Goal: Task Accomplishment & Management: Use online tool/utility

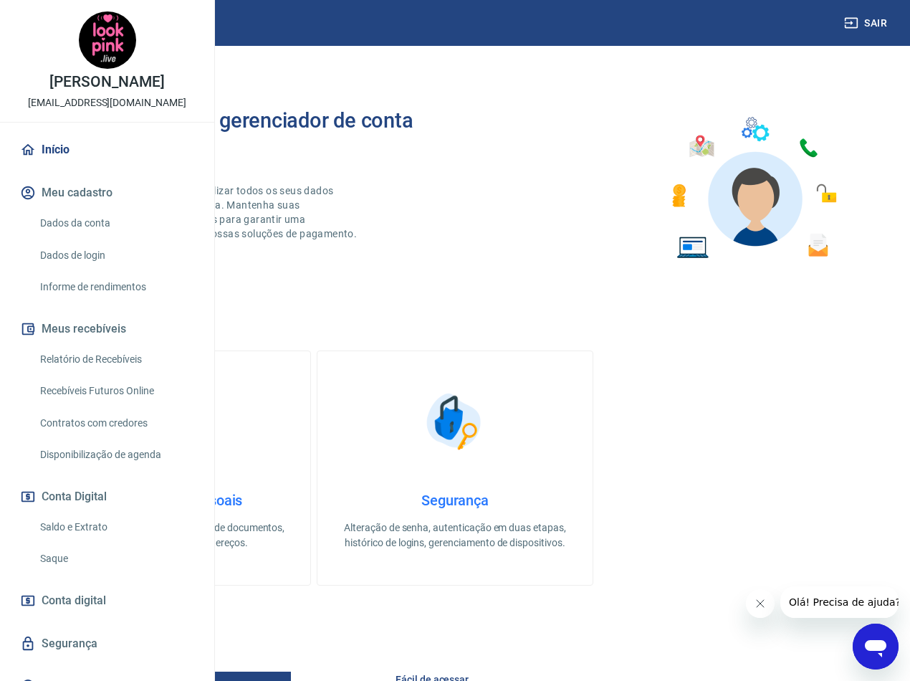
click at [120, 374] on link "Relatório de Recebíveis" at bounding box center [115, 359] width 163 height 29
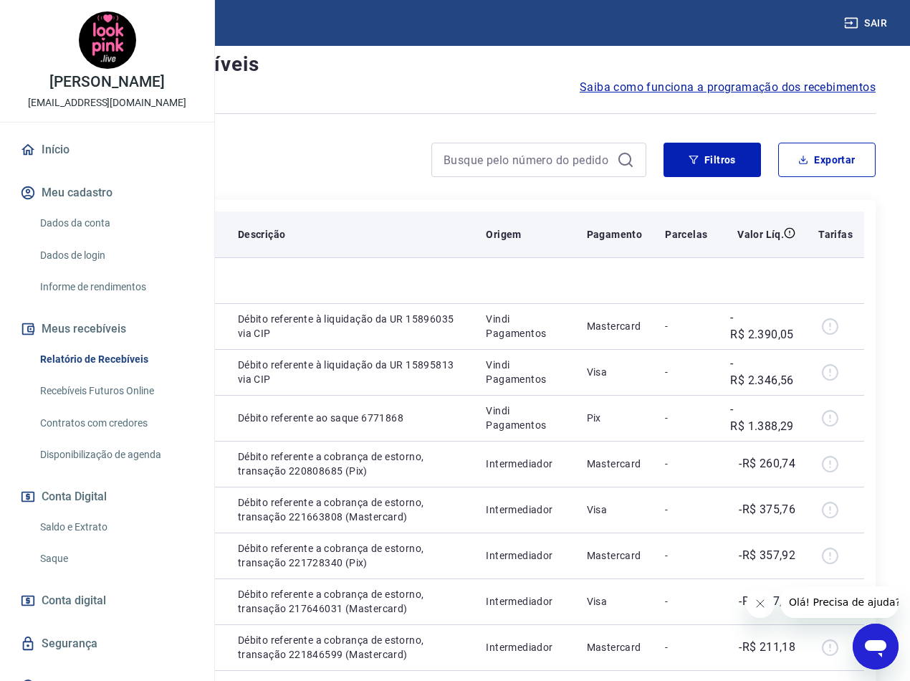
scroll to position [72, 0]
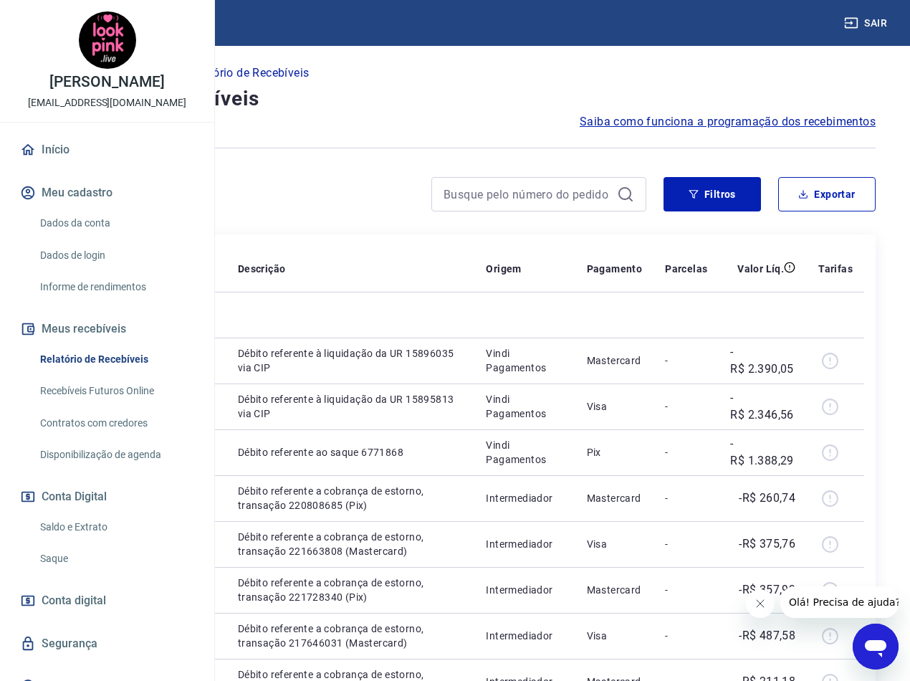
click at [759, 598] on icon "Fechar mensagem da empresa" at bounding box center [759, 602] width 11 height 11
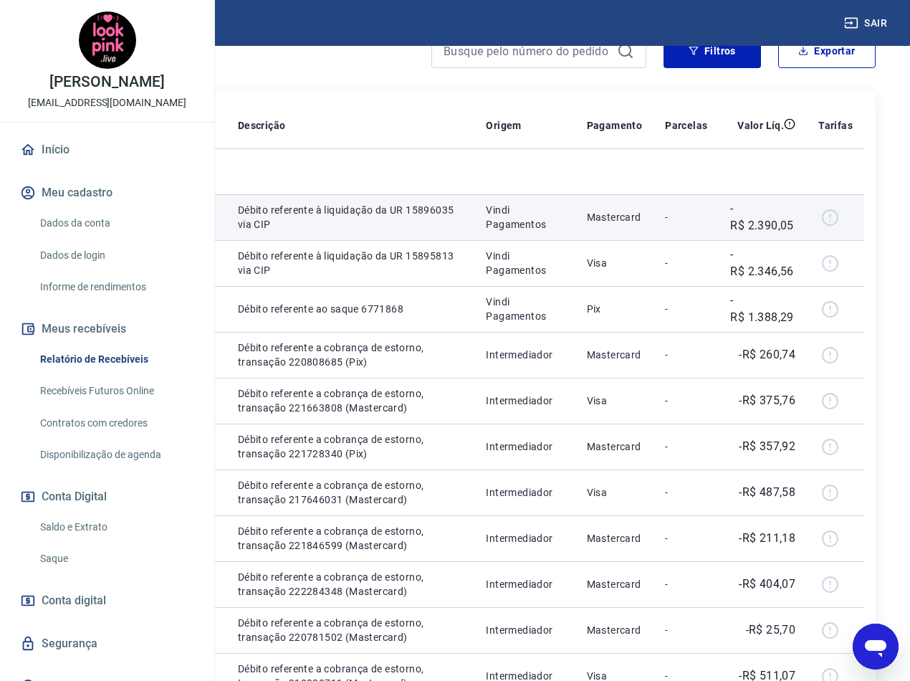
scroll to position [143, 0]
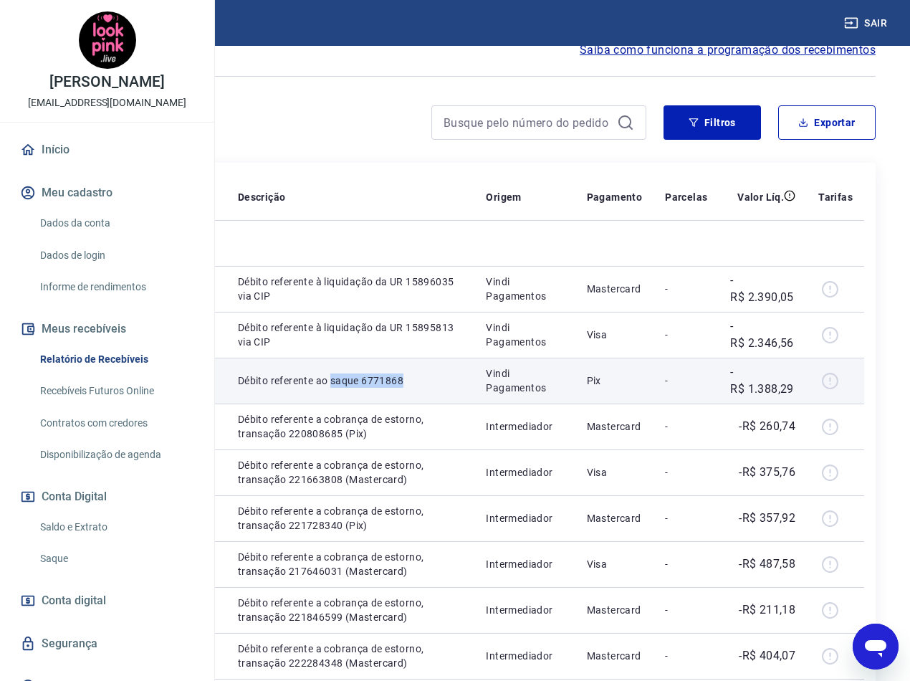
drag, startPoint x: 494, startPoint y: 505, endPoint x: 441, endPoint y: 496, distance: 53.7
click at [441, 403] on td "Débito referente ao saque 6771868" at bounding box center [350, 380] width 249 height 46
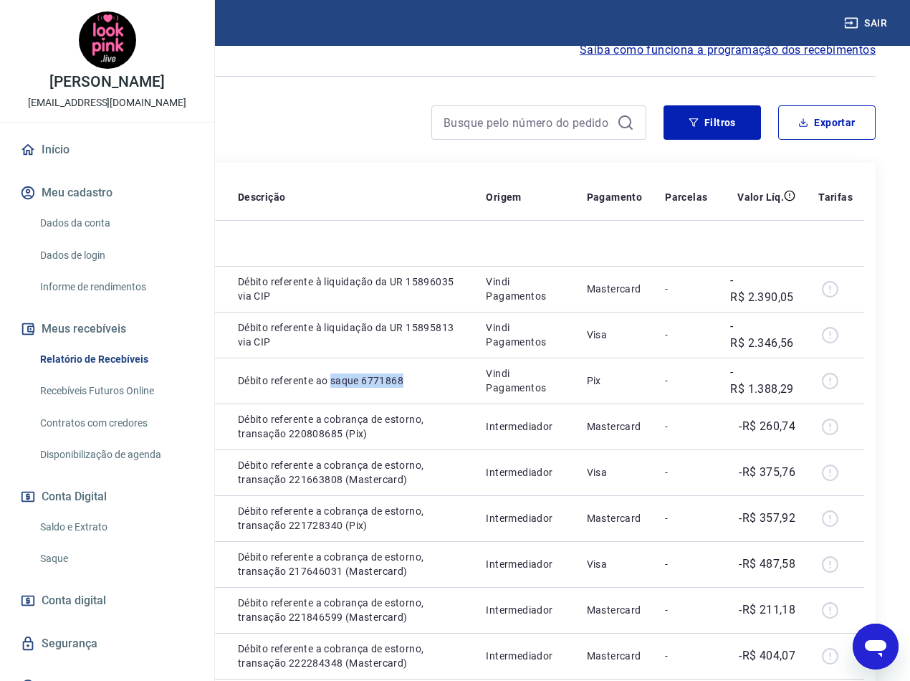
copy p "saque 6771868"
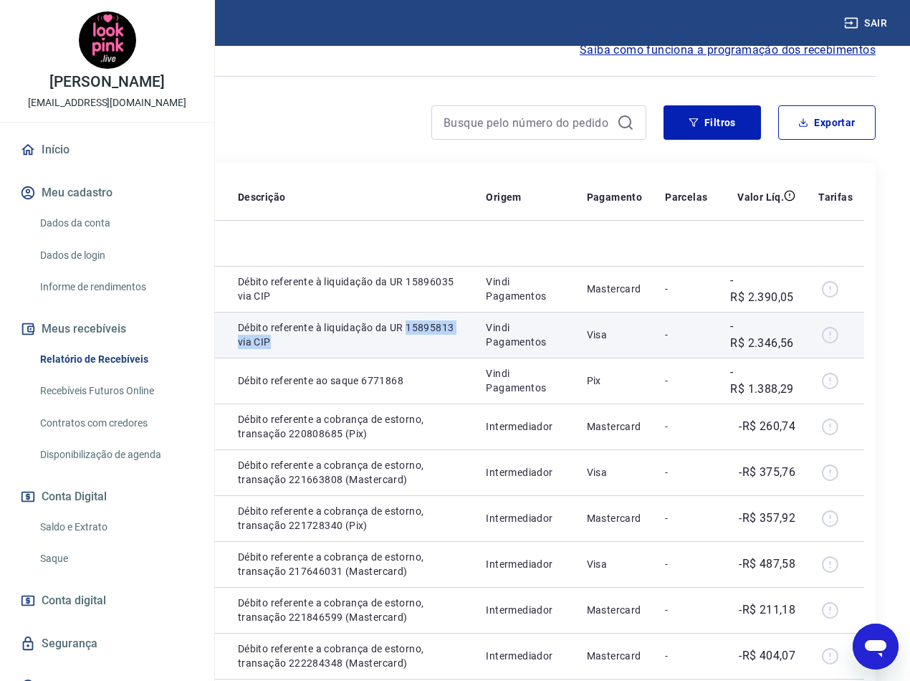
drag, startPoint x: 481, startPoint y: 444, endPoint x: 443, endPoint y: 431, distance: 40.1
click at [443, 349] on p "Débito referente à liquidação da UR 15895813 via CIP" at bounding box center [351, 334] width 226 height 29
copy p "15895813 via CIP"
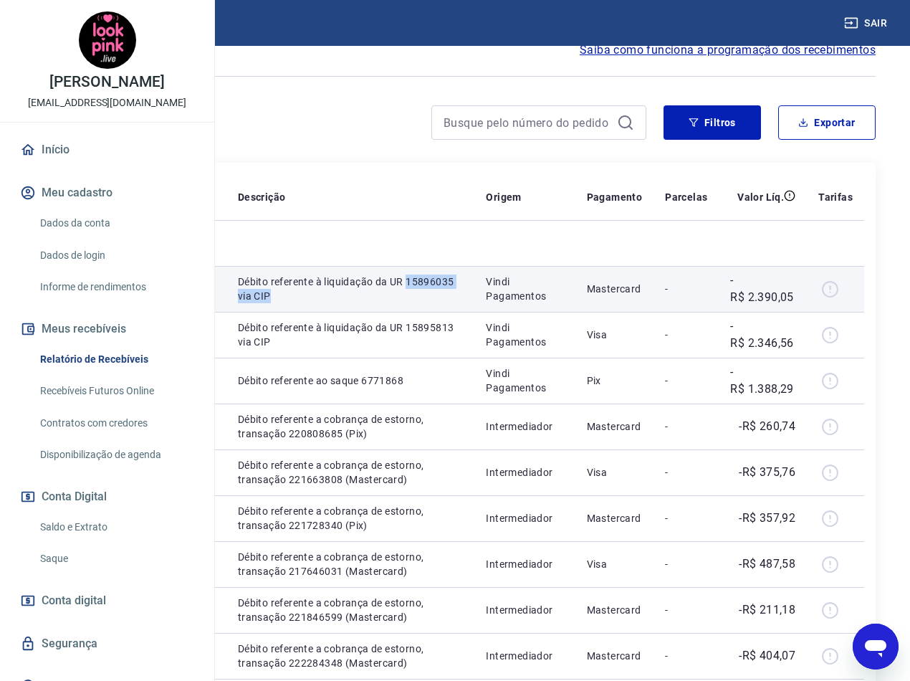
drag, startPoint x: 487, startPoint y: 360, endPoint x: 443, endPoint y: 347, distance: 46.5
click at [443, 312] on td "Débito referente à liquidação da UR 15896035 via CIP" at bounding box center [350, 289] width 249 height 46
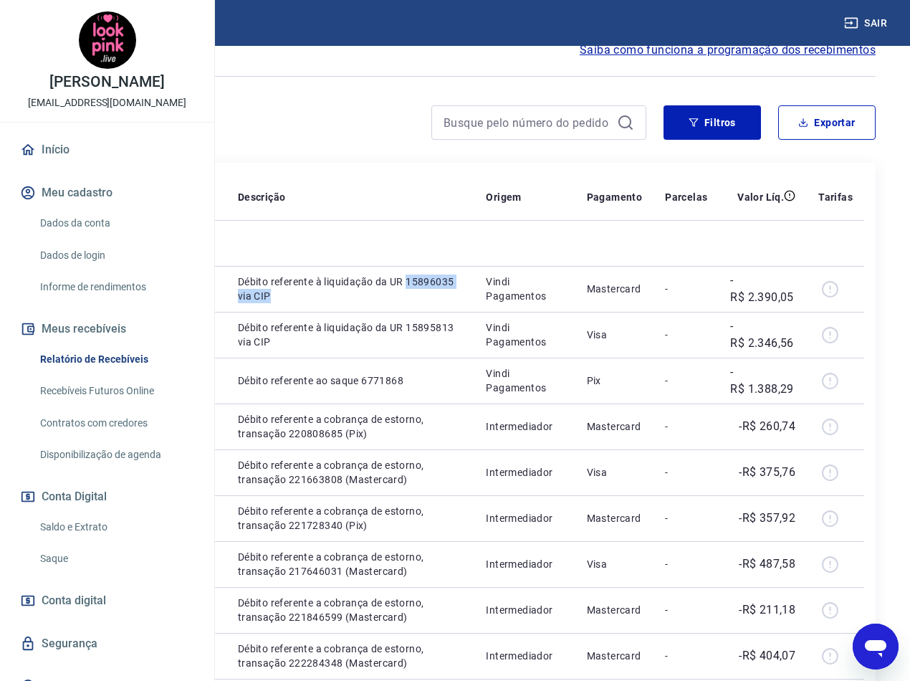
copy p "15896035 via CIP"
click at [340, 128] on div at bounding box center [340, 122] width 612 height 34
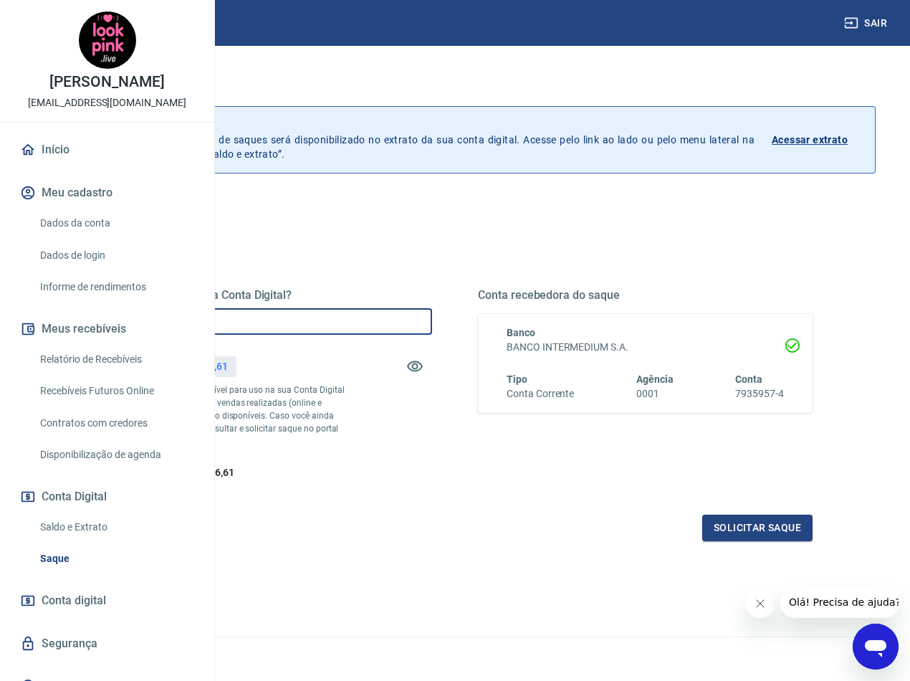
click at [431, 325] on input "R$ 0,00" at bounding box center [264, 321] width 335 height 27
type input "R$ 4.736,61"
click at [743, 541] on button "Solicitar saque" at bounding box center [757, 527] width 110 height 27
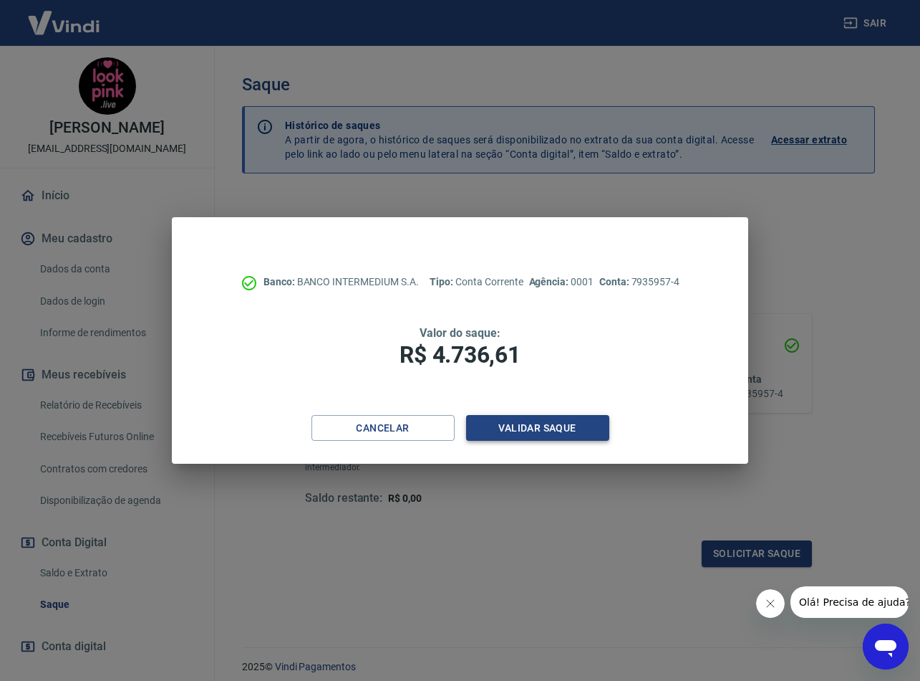
click at [571, 436] on button "Validar saque" at bounding box center [537, 428] width 143 height 27
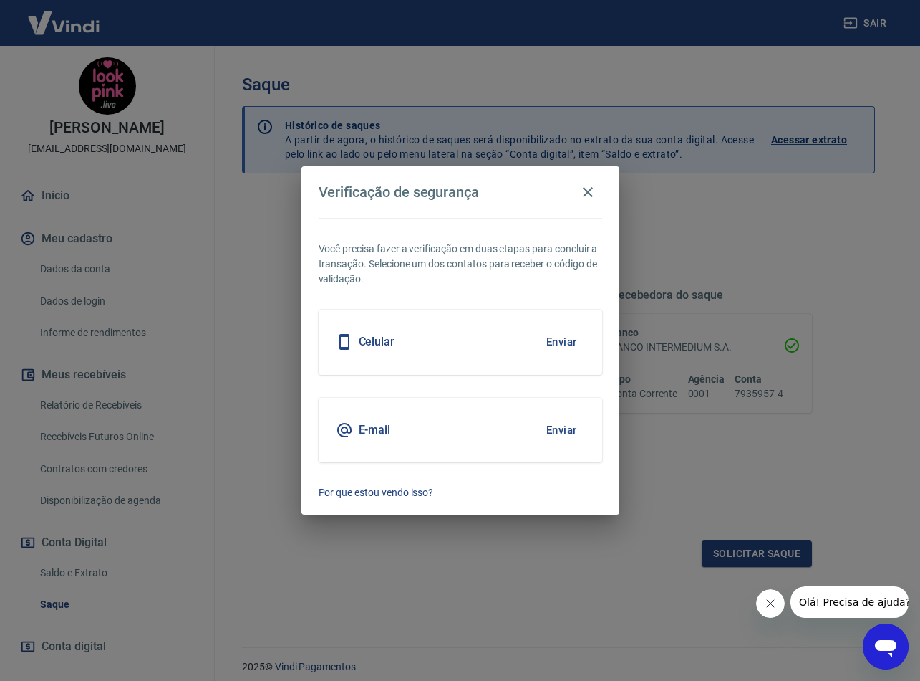
click at [553, 427] on button "Enviar" at bounding box center [562, 430] width 47 height 30
click at [768, 605] on icon "Fechar mensagem da empresa" at bounding box center [770, 602] width 11 height 11
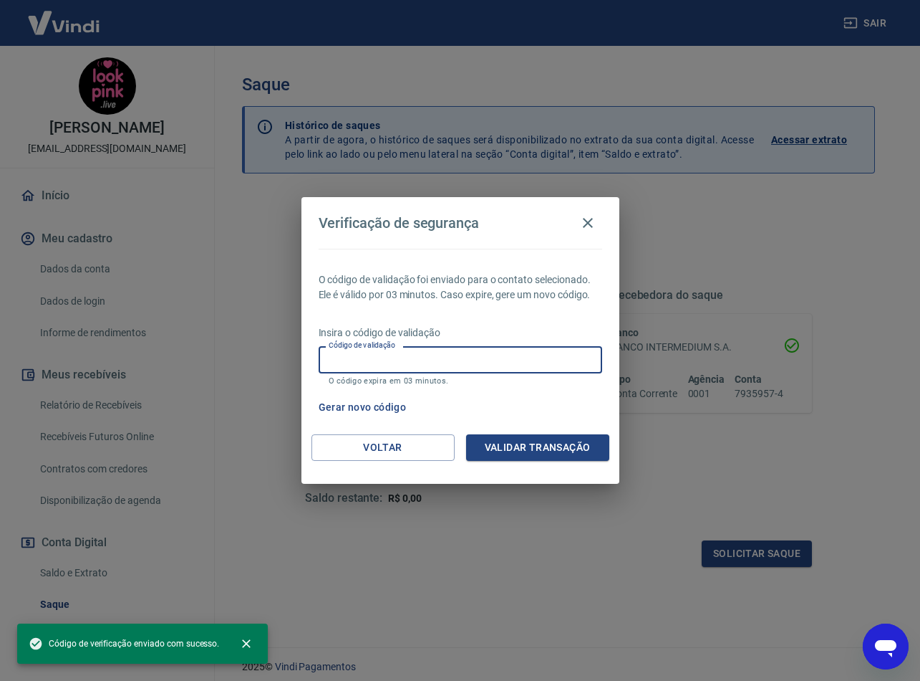
click at [517, 350] on input "Código de validação" at bounding box center [461, 359] width 284 height 27
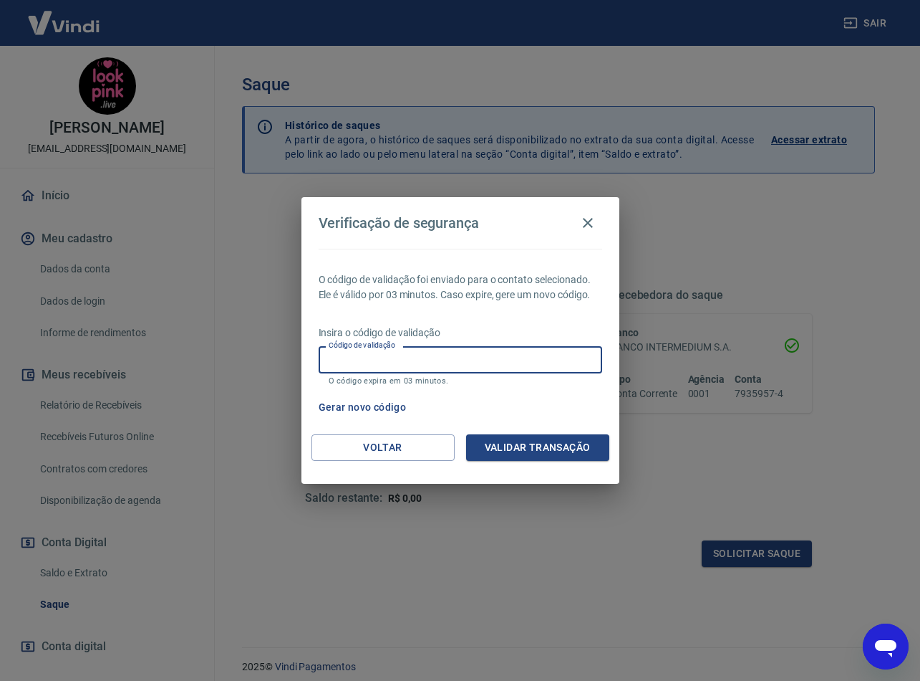
paste input "345397"
type input "345397"
click at [554, 446] on button "Validar transação" at bounding box center [537, 447] width 143 height 27
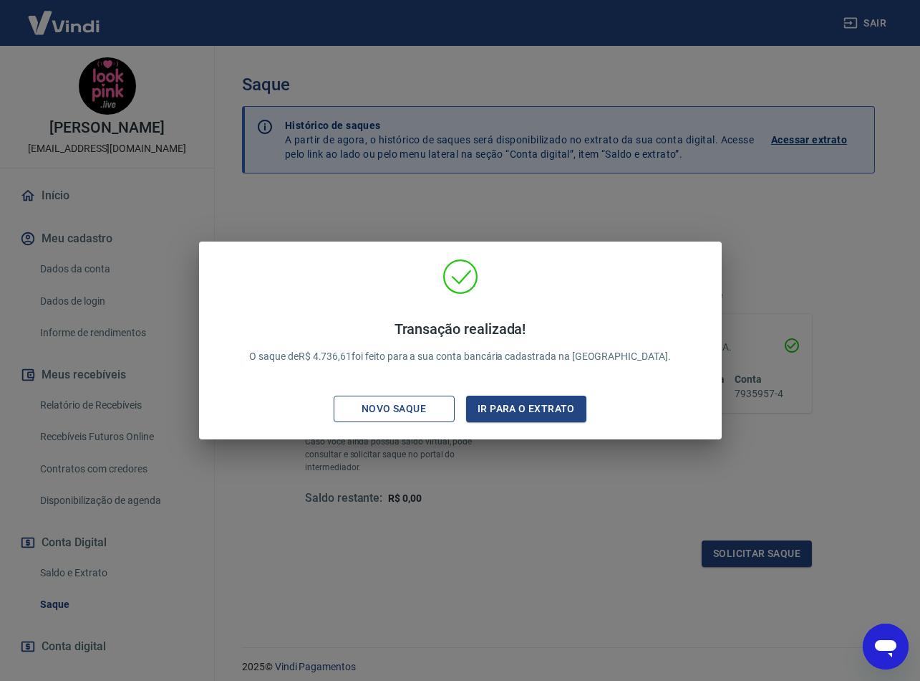
click at [408, 407] on div "Novo saque" at bounding box center [394, 409] width 99 height 18
